Goal: Information Seeking & Learning: Learn about a topic

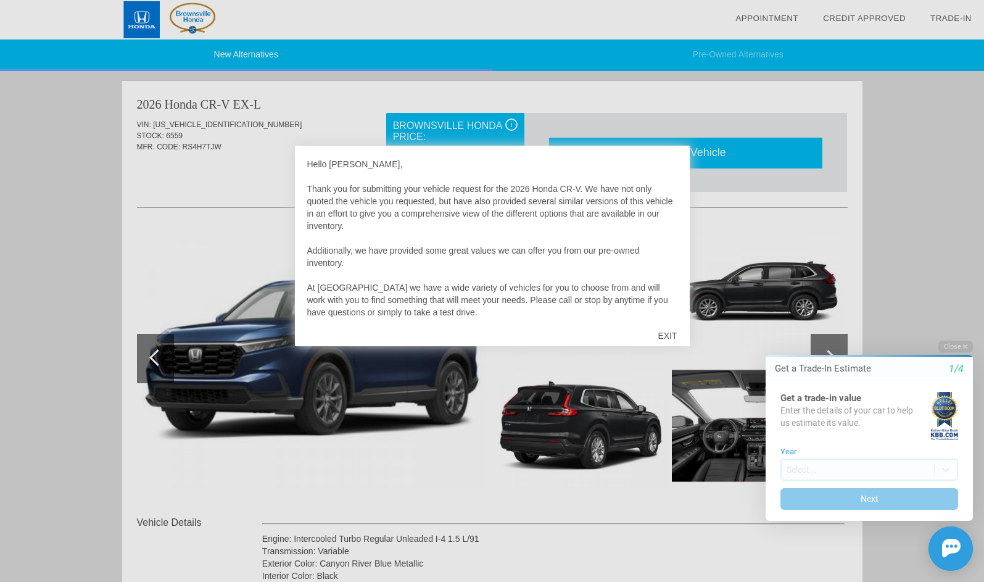
click at [664, 334] on div "EXIT" at bounding box center [667, 335] width 44 height 37
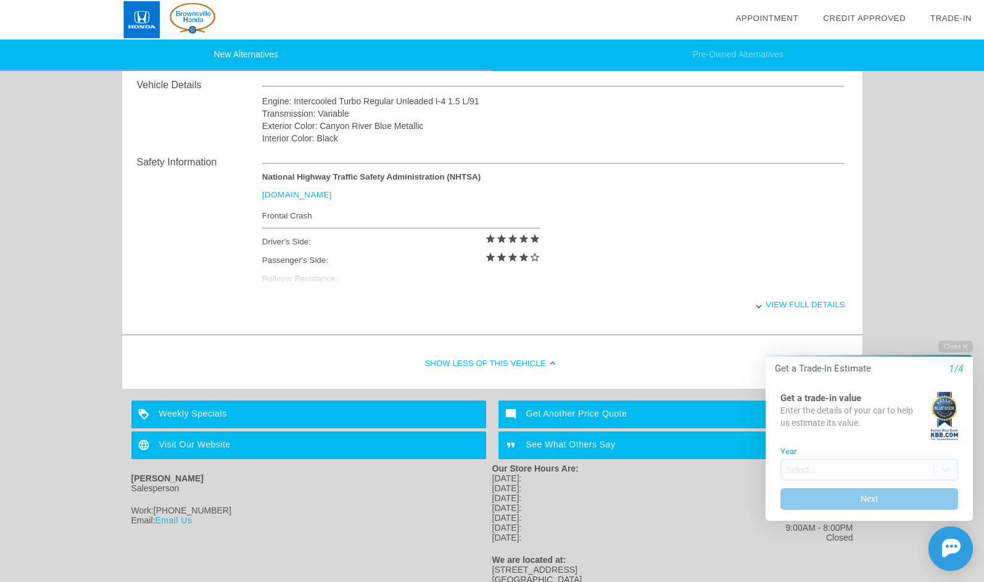
scroll to position [466, 0]
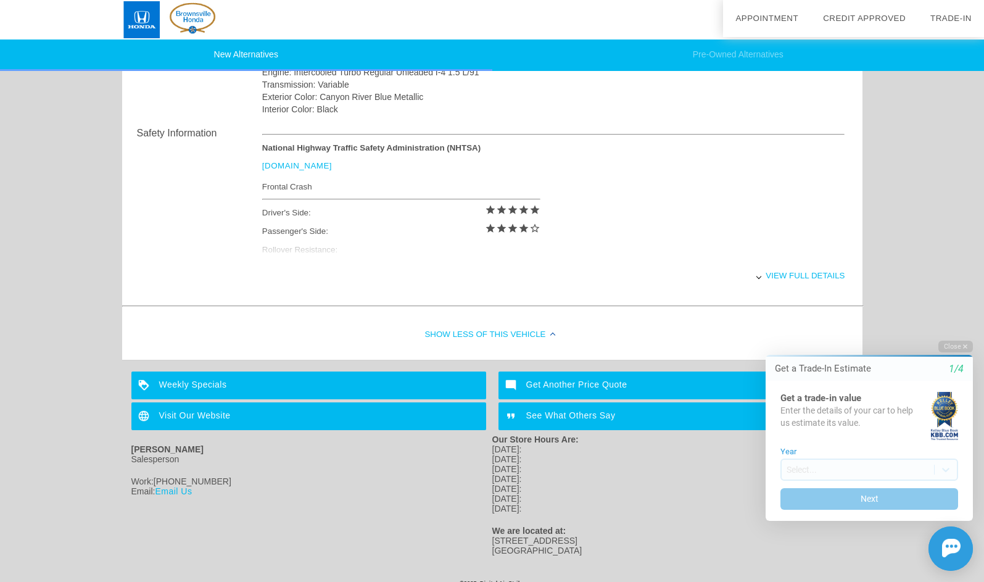
click at [636, 267] on div "View full details" at bounding box center [553, 275] width 583 height 30
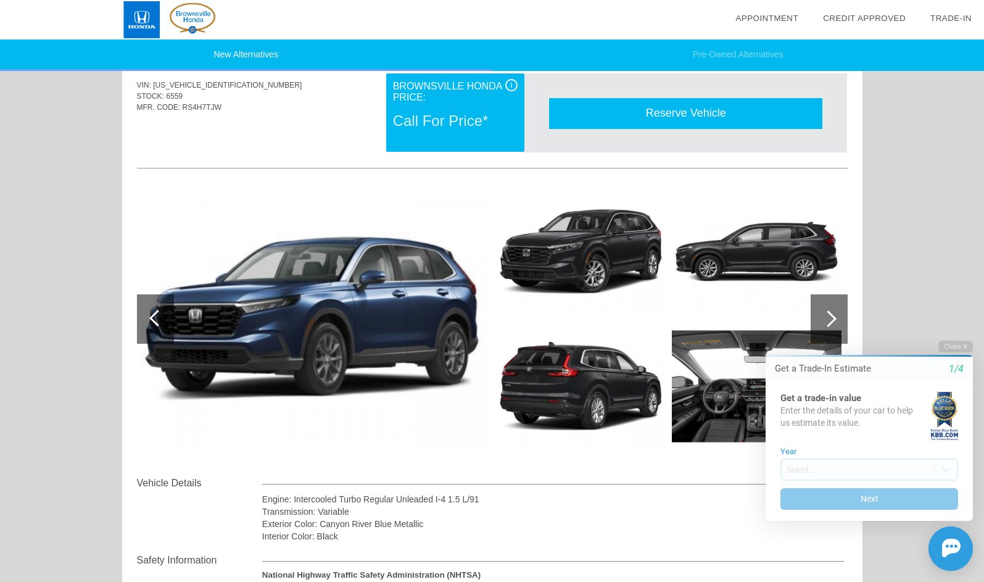
scroll to position [0, 0]
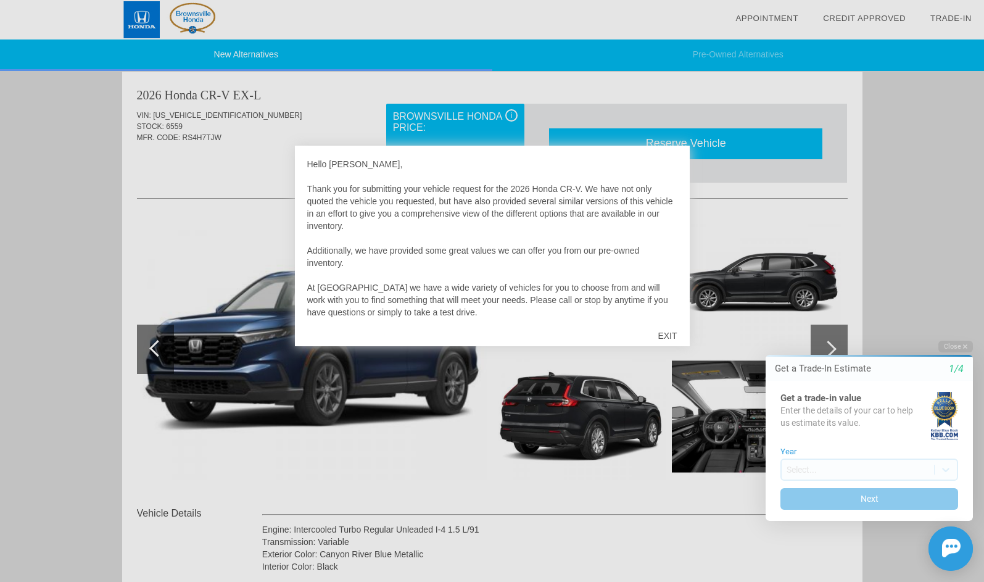
scroll to position [10, 0]
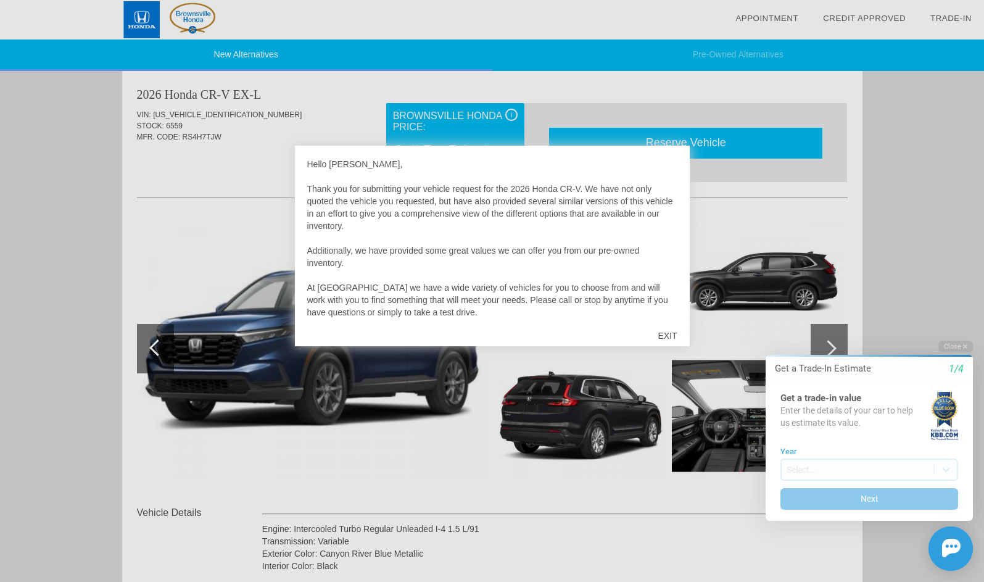
click at [665, 331] on div "EXIT" at bounding box center [667, 335] width 44 height 37
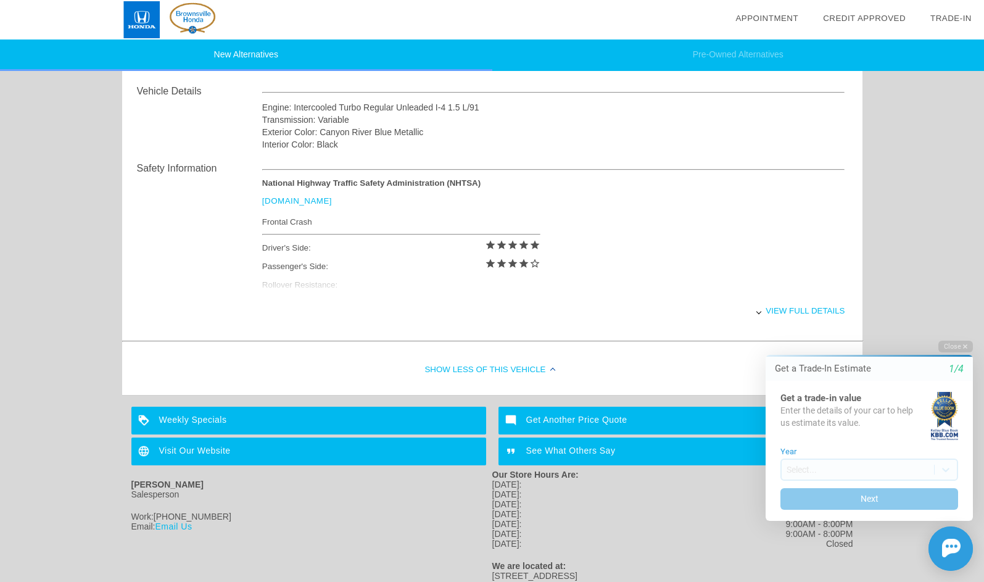
scroll to position [466, 0]
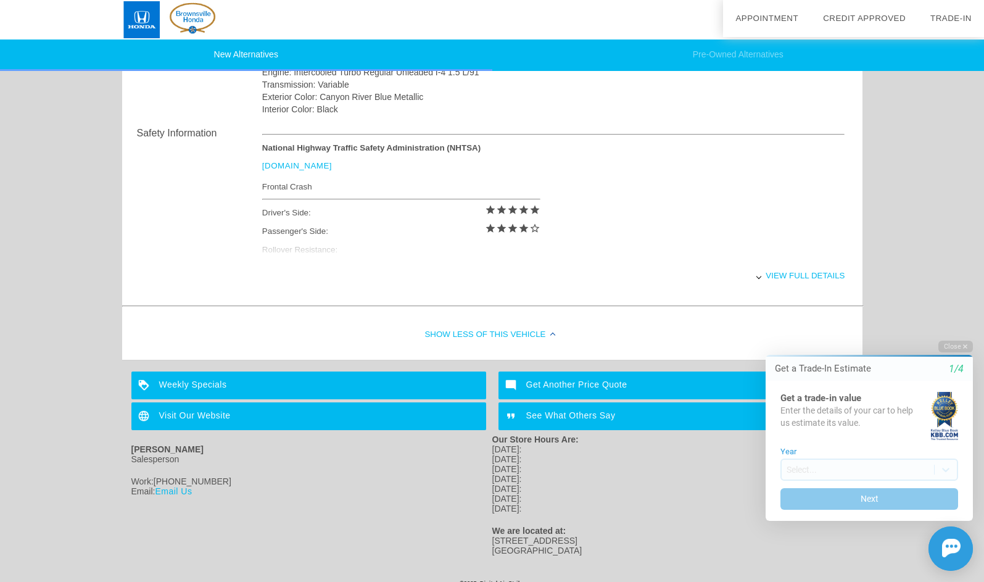
click at [551, 379] on div "Get Another Price Quote" at bounding box center [675, 385] width 355 height 28
click at [812, 274] on div "View full details" at bounding box center [553, 275] width 583 height 30
click at [812, 274] on div "View less details" at bounding box center [553, 275] width 583 height 30
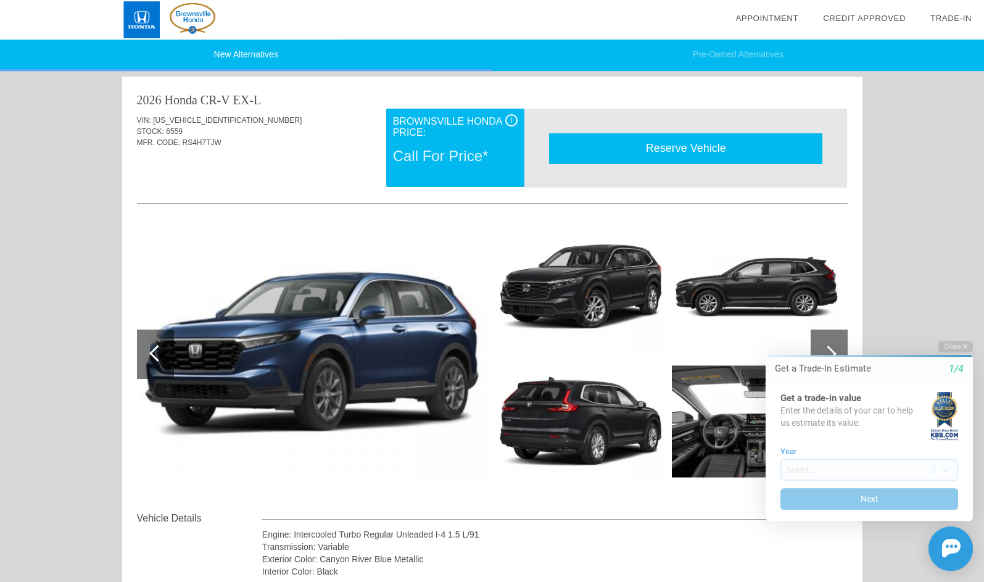
scroll to position [1, 0]
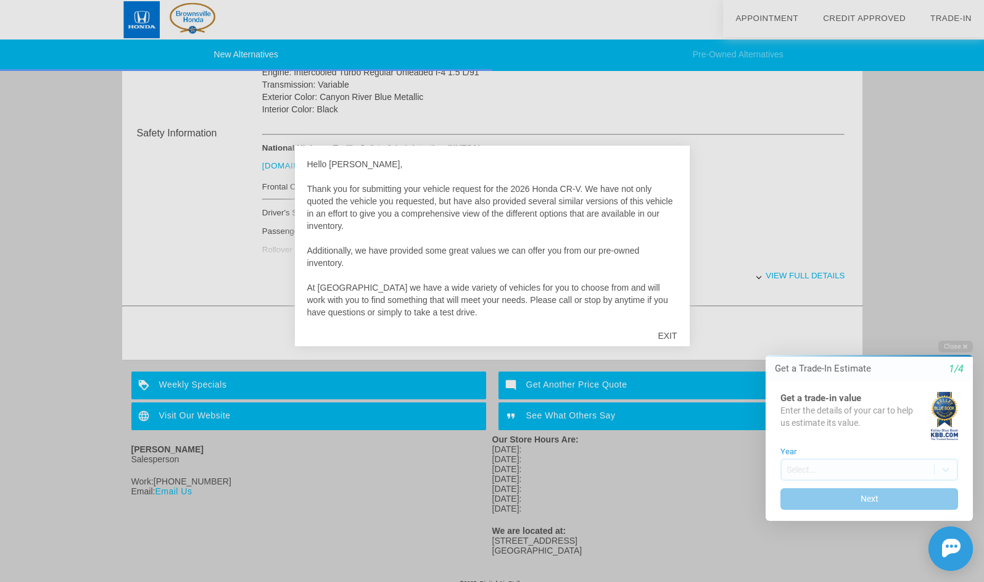
click at [178, 413] on div at bounding box center [492, 291] width 984 height 582
click at [664, 334] on div "EXIT" at bounding box center [667, 335] width 44 height 37
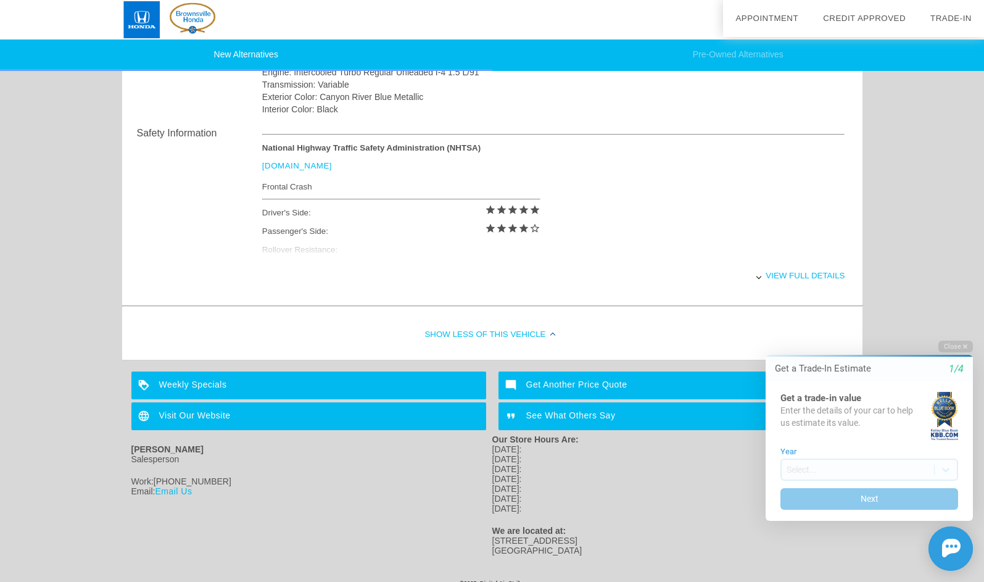
click at [202, 413] on div "Visit Our Website" at bounding box center [308, 416] width 355 height 28
click at [181, 411] on div "Visit Our Website" at bounding box center [308, 416] width 355 height 28
